Goal: Transaction & Acquisition: Download file/media

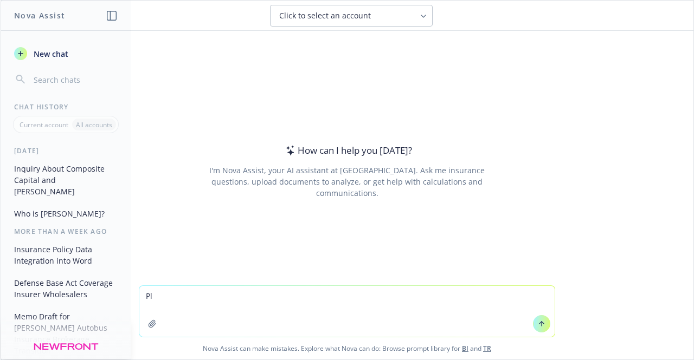
type textarea "P"
click at [220, 298] on textarea "Pull the Policy number and premium from the attached policy" at bounding box center [346, 311] width 415 height 51
type textarea "Pull the Policy number, insurer, and premium from the attached policy"
click at [152, 328] on icon "button" at bounding box center [152, 324] width 9 height 9
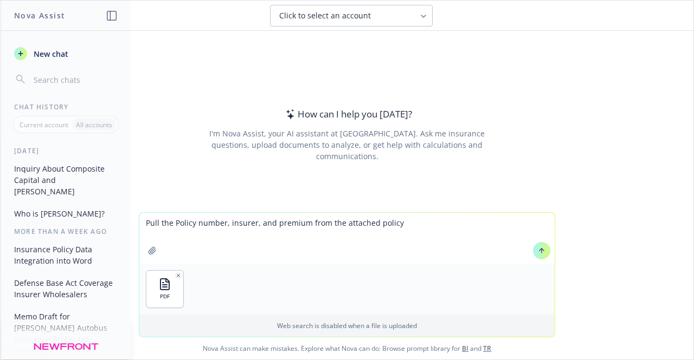
click at [469, 226] on textarea "Pull the Policy number, insurer, and premium from the attached policy" at bounding box center [346, 238] width 415 height 51
click at [538, 254] on icon at bounding box center [542, 251] width 8 height 8
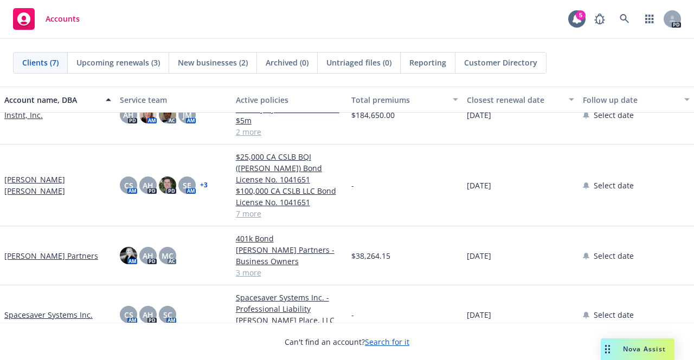
scroll to position [27, 0]
click at [53, 186] on link "McMurray Stern" at bounding box center [57, 186] width 107 height 23
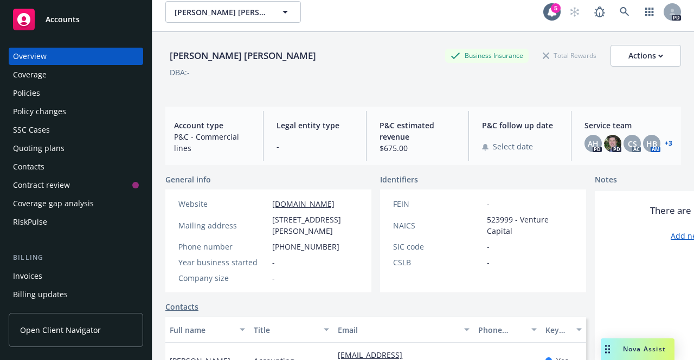
scroll to position [9, 0]
click at [34, 92] on div "Policies" at bounding box center [26, 93] width 27 height 17
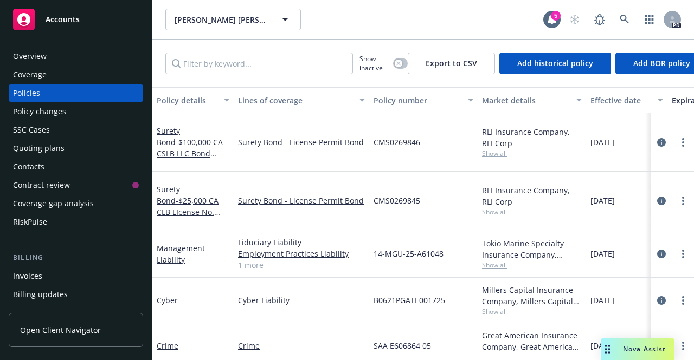
drag, startPoint x: 693, startPoint y: 221, endPoint x: 365, endPoint y: 16, distance: 387.2
click at [365, 16] on div "McMurray Stern McMurray Stern" at bounding box center [354, 20] width 378 height 22
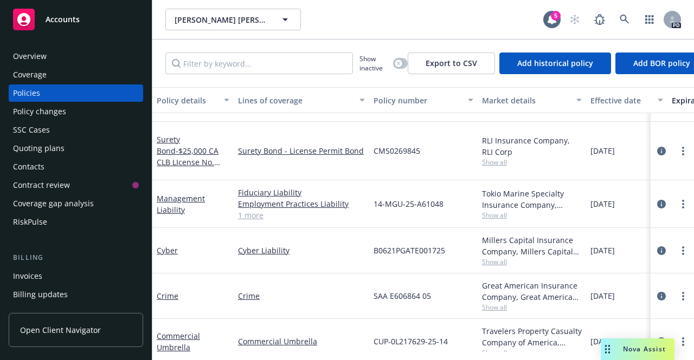
scroll to position [47, 0]
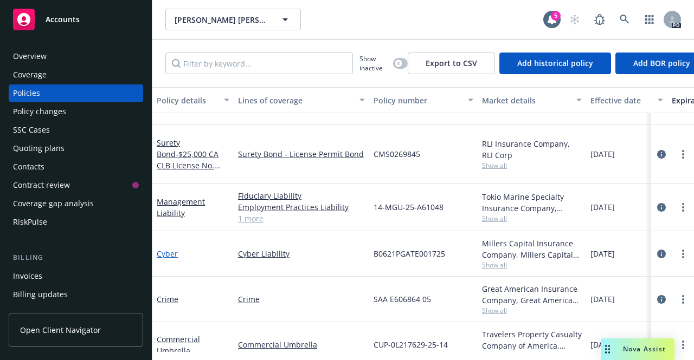
click at [173, 249] on link "Cyber" at bounding box center [167, 254] width 21 height 10
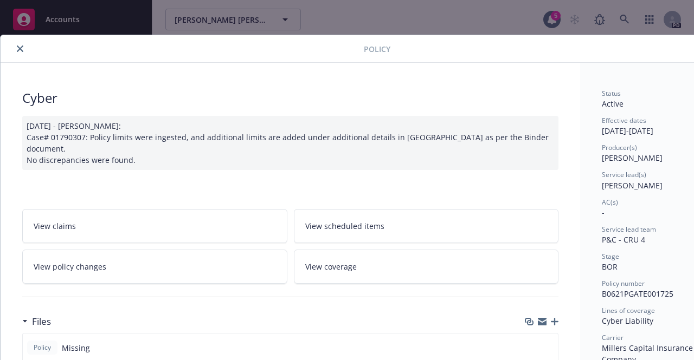
drag, startPoint x: 685, startPoint y: 78, endPoint x: 685, endPoint y: 96, distance: 19.0
click at [685, 96] on div "Policy Cyber 09/17/2025 - Galib Sheik: Case# 01790307: Policy limits were inges…" at bounding box center [347, 180] width 694 height 360
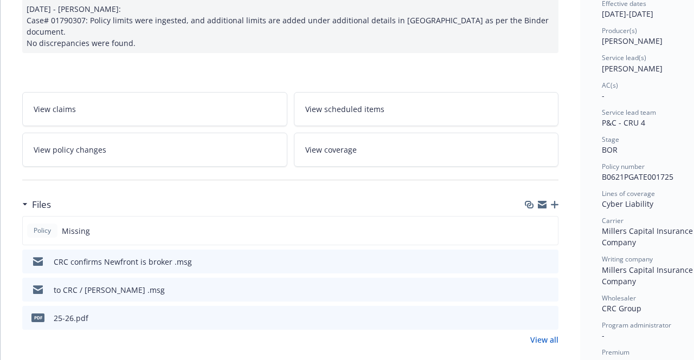
scroll to position [119, 0]
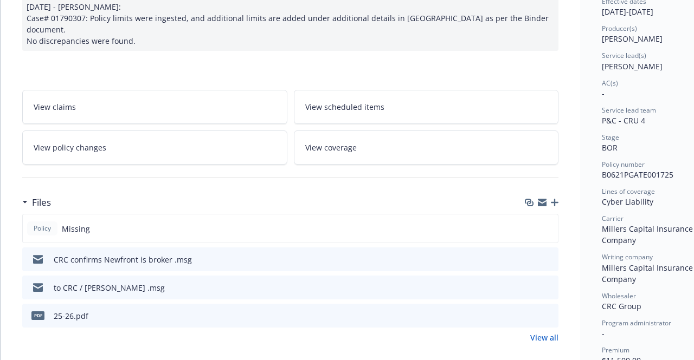
click at [529, 311] on icon "download file" at bounding box center [530, 315] width 9 height 9
click at [530, 311] on icon "download file" at bounding box center [530, 315] width 9 height 9
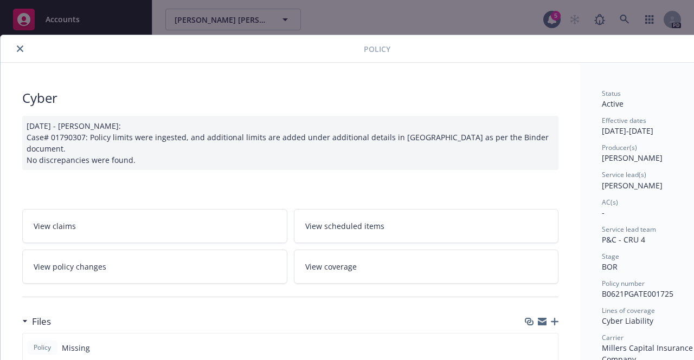
scroll to position [119, 0]
